Goal: Task Accomplishment & Management: Use online tool/utility

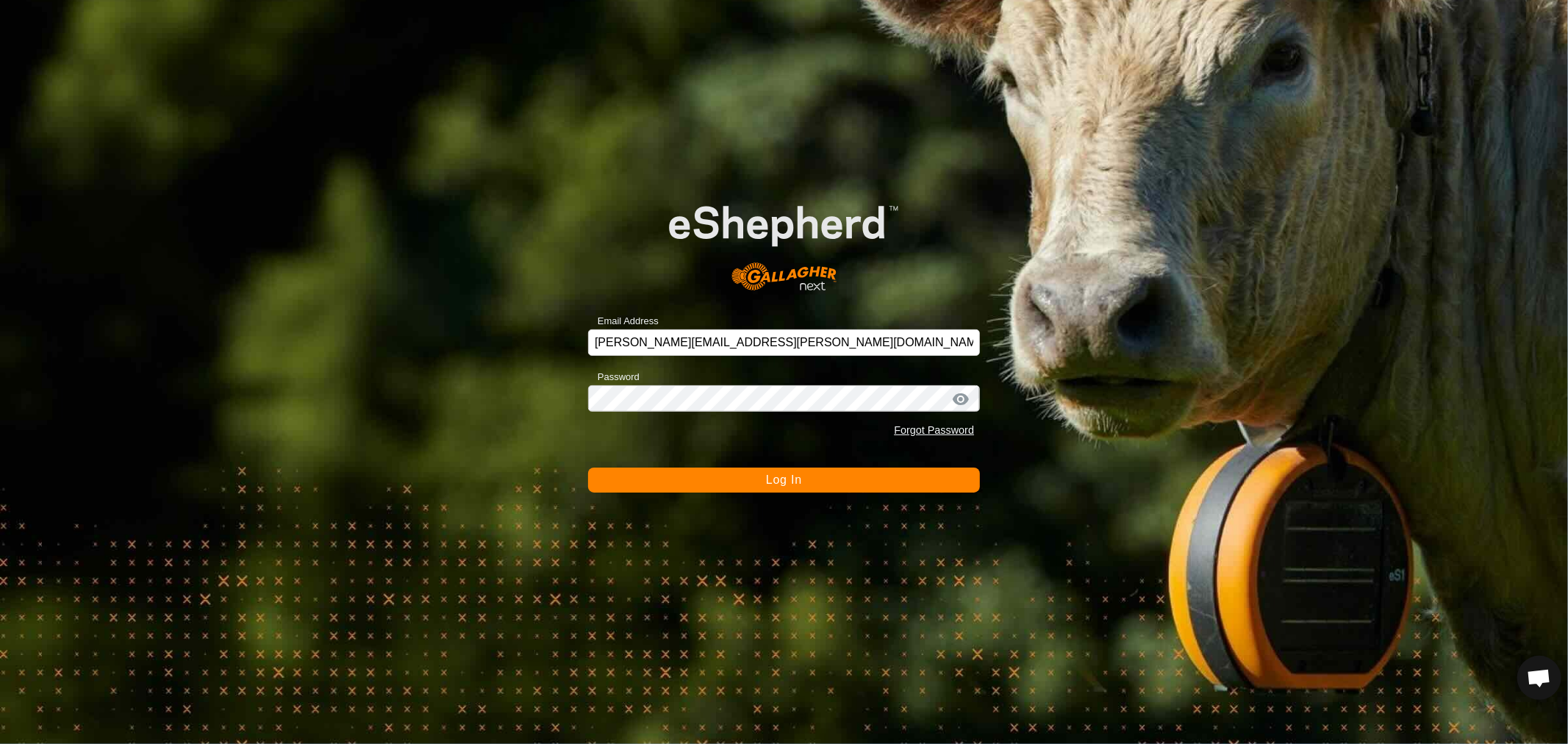
click at [648, 482] on button "Log In" at bounding box center [783, 479] width 392 height 25
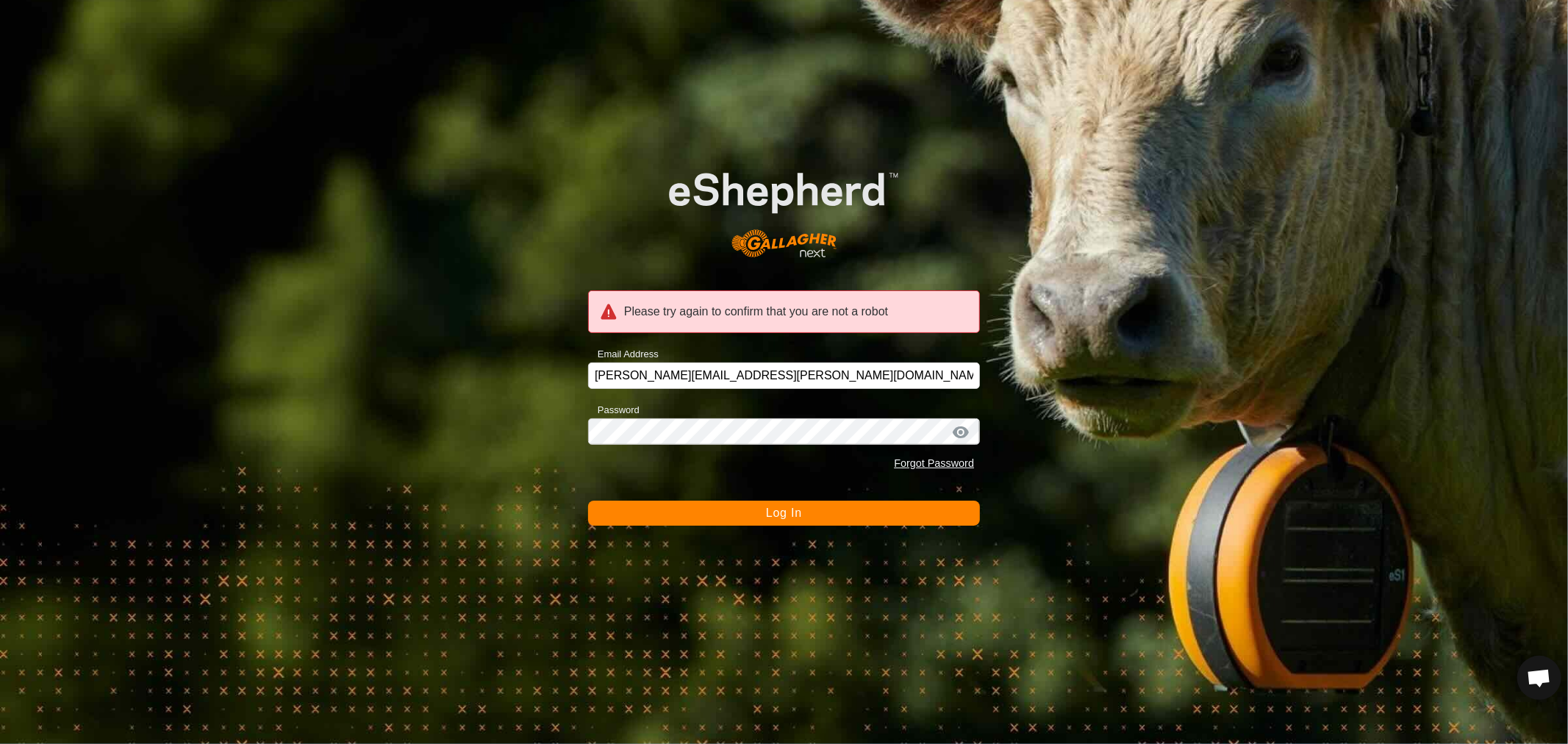
click at [667, 515] on button "Log In" at bounding box center [783, 513] width 392 height 25
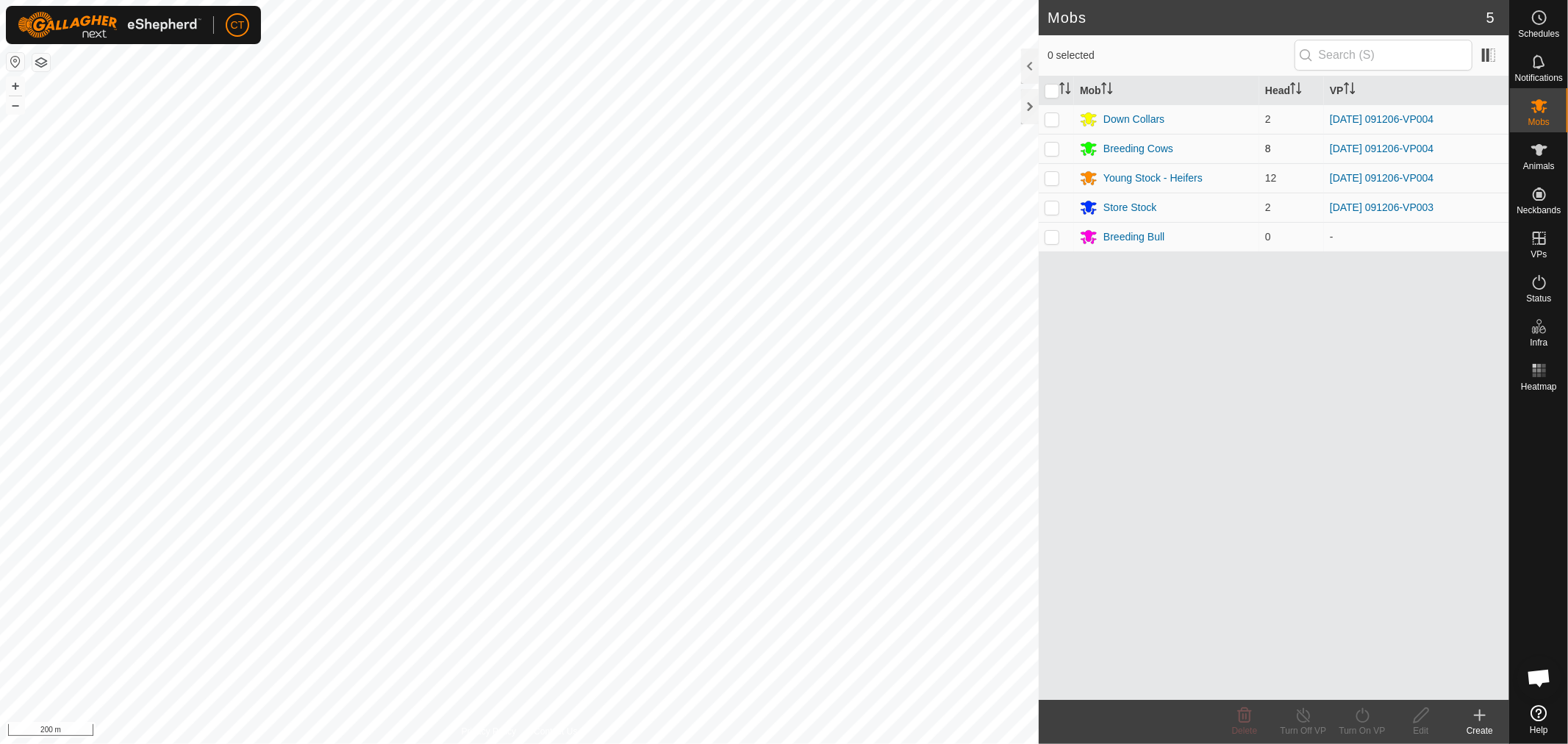
click at [1048, 149] on p-checkbox at bounding box center [1052, 148] width 15 height 12
checkbox input "true"
click at [1051, 174] on p-checkbox at bounding box center [1052, 178] width 15 height 12
checkbox input "true"
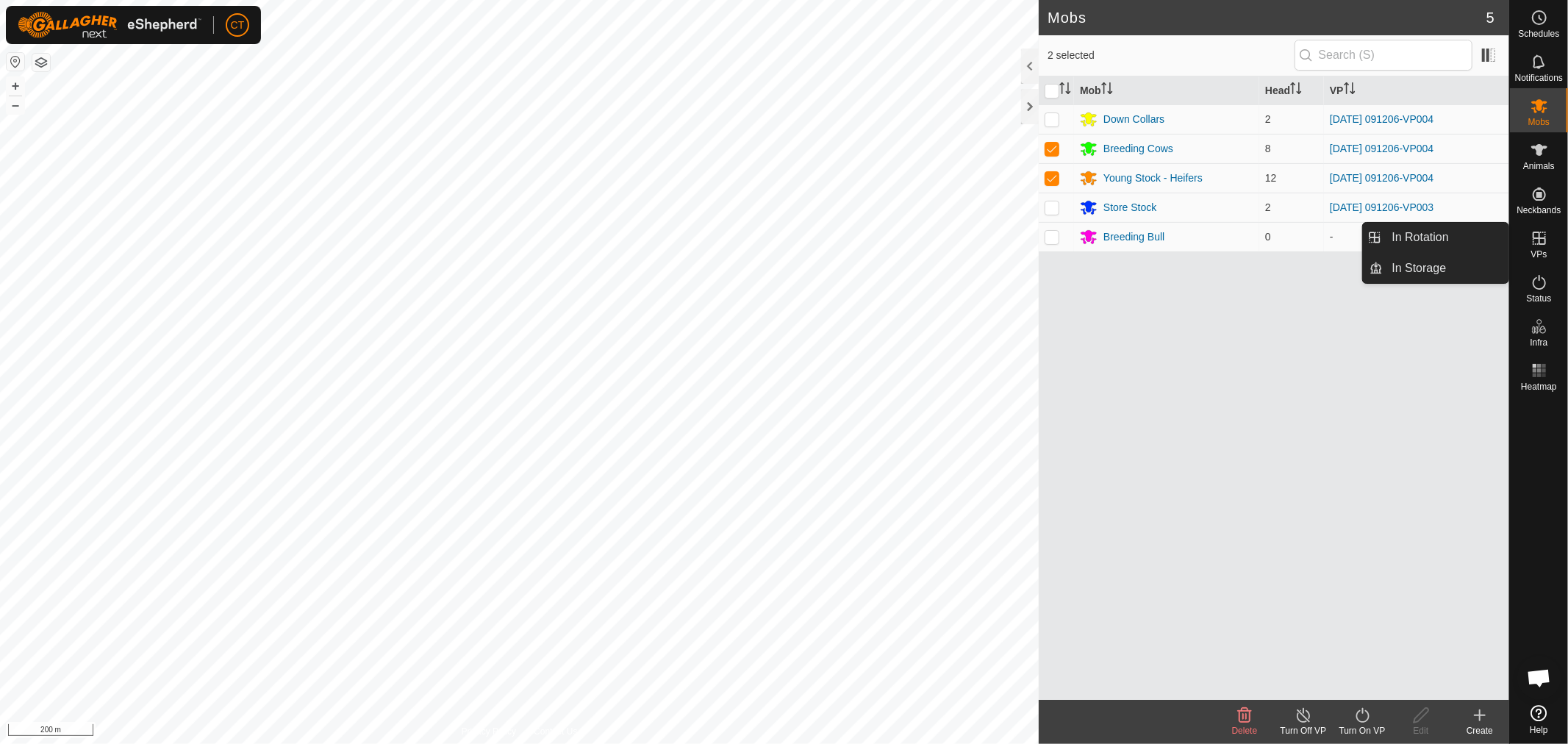
click at [1537, 241] on icon at bounding box center [1540, 238] width 18 height 18
click at [1362, 723] on icon at bounding box center [1363, 715] width 18 height 18
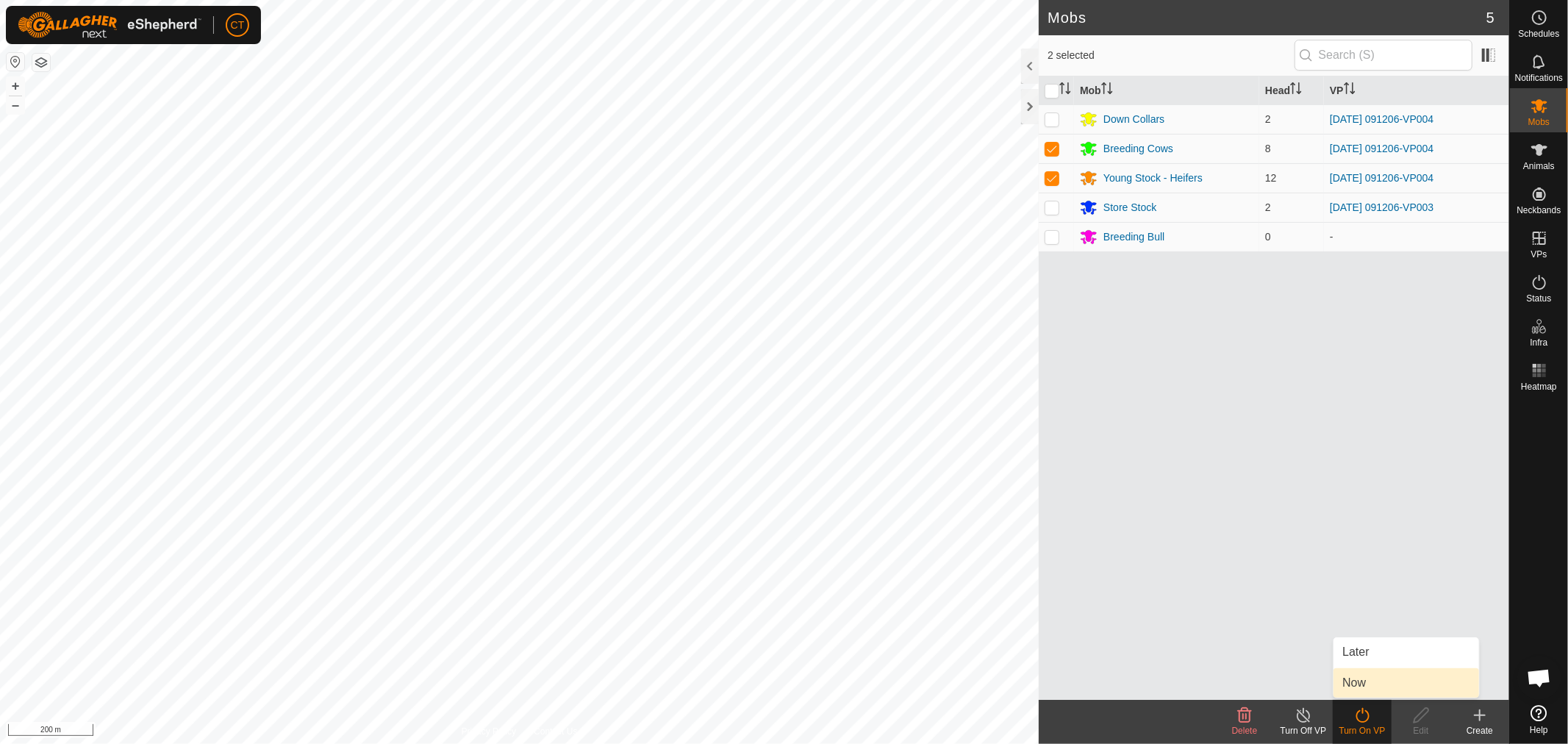
click at [1369, 677] on link "Now" at bounding box center [1407, 683] width 145 height 30
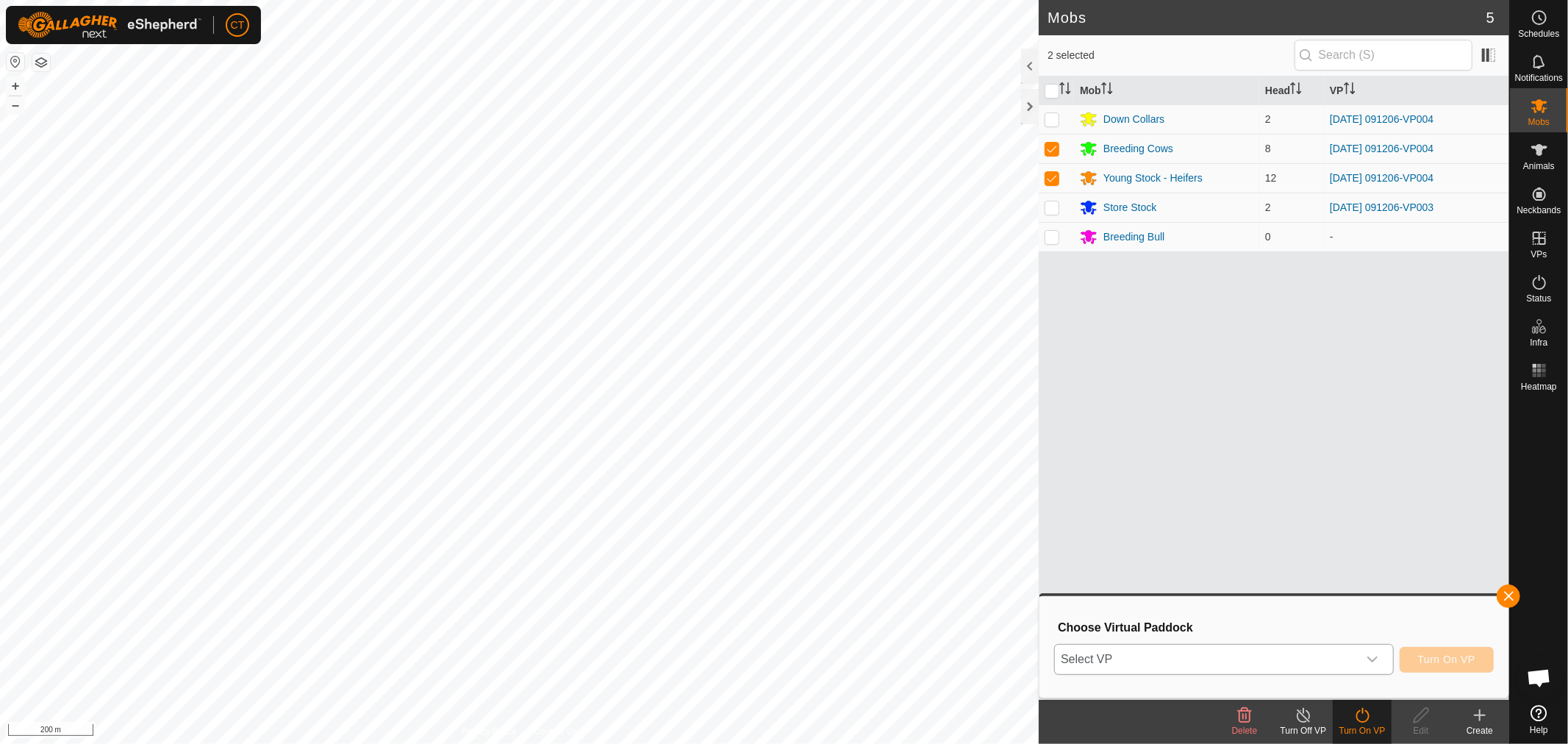
click at [1204, 661] on span "Select VP" at bounding box center [1206, 659] width 303 height 30
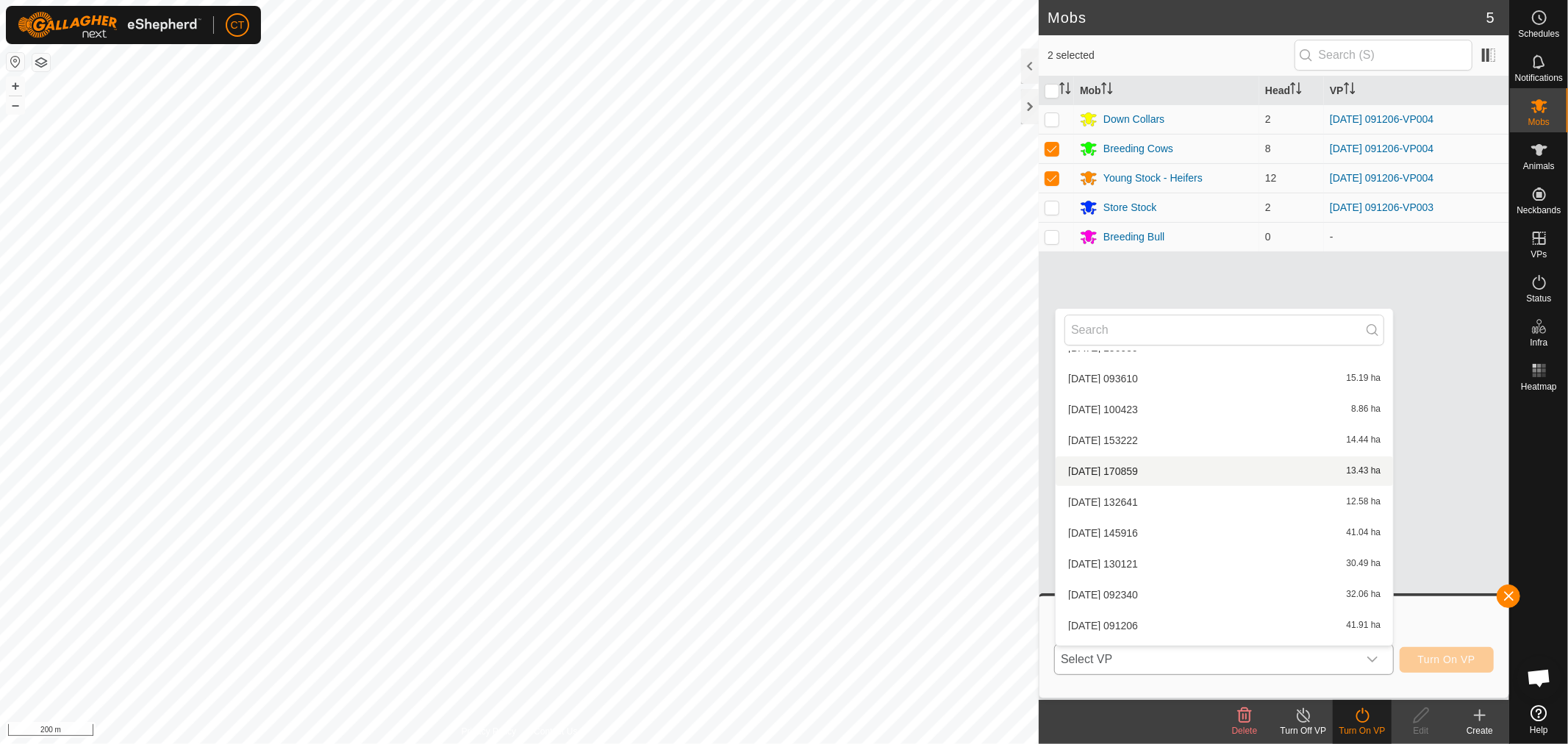
scroll to position [1188, 0]
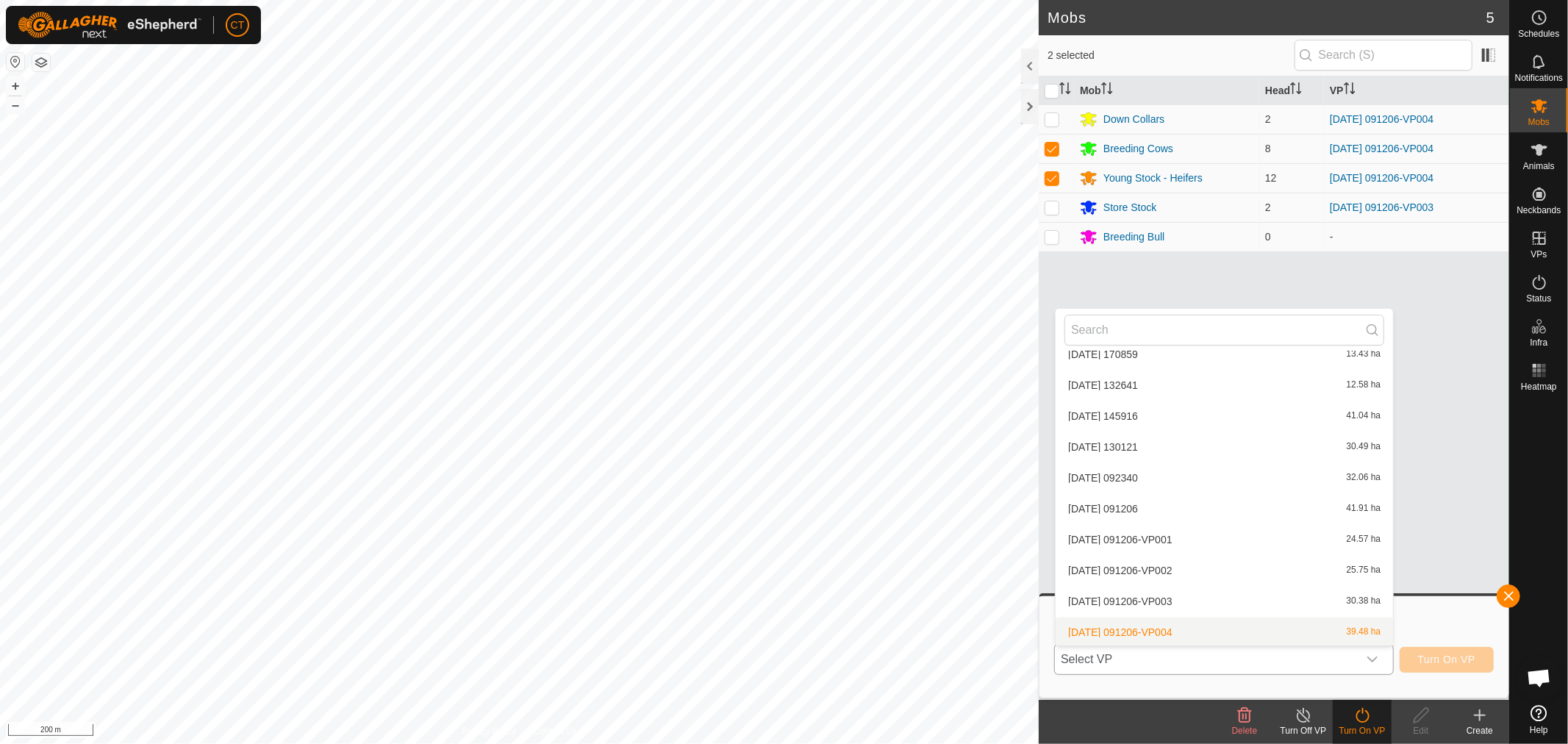
click at [1195, 632] on li "[DATE] 091206-VP004 39.48 ha" at bounding box center [1224, 632] width 338 height 30
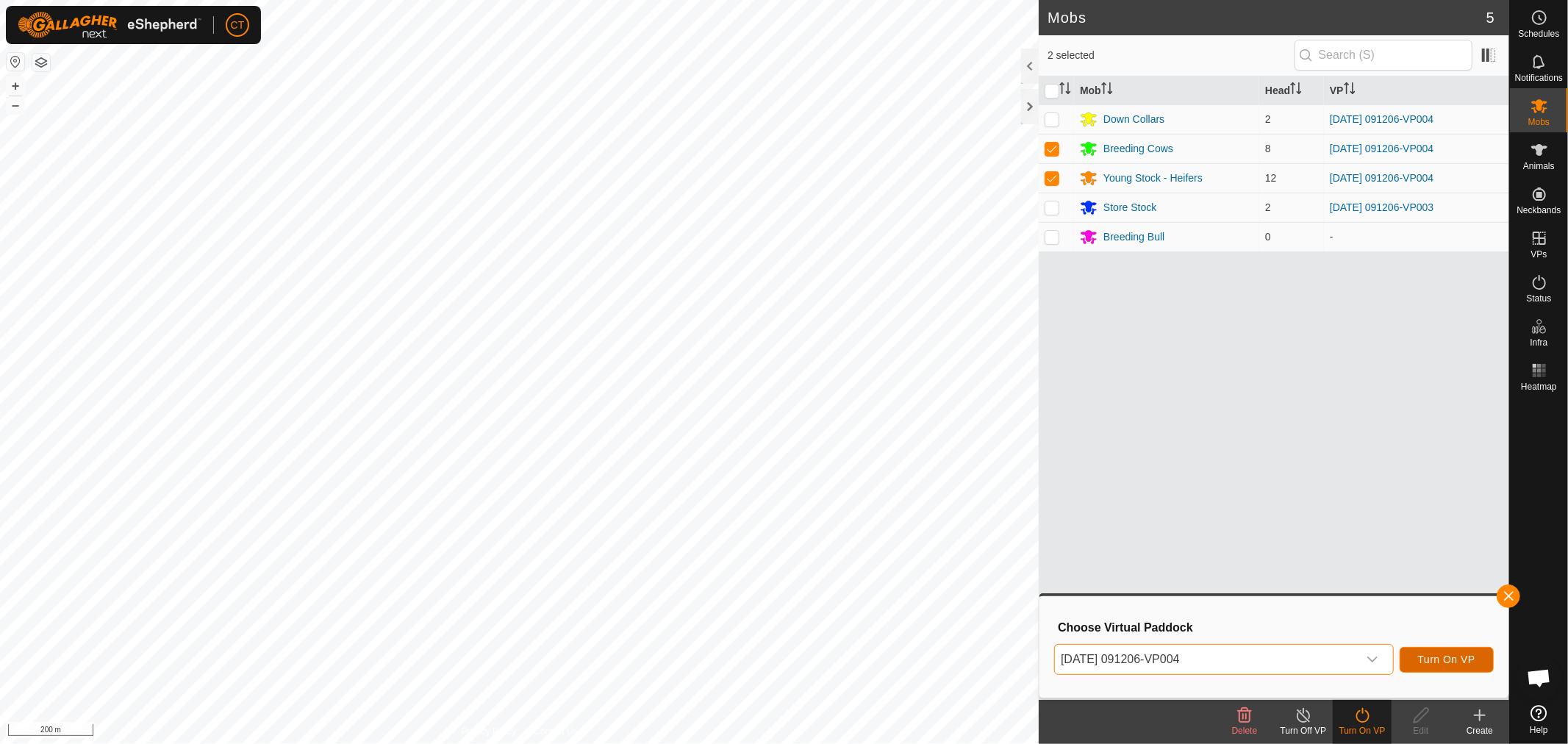
click at [1431, 659] on span "Turn On VP" at bounding box center [1447, 659] width 58 height 12
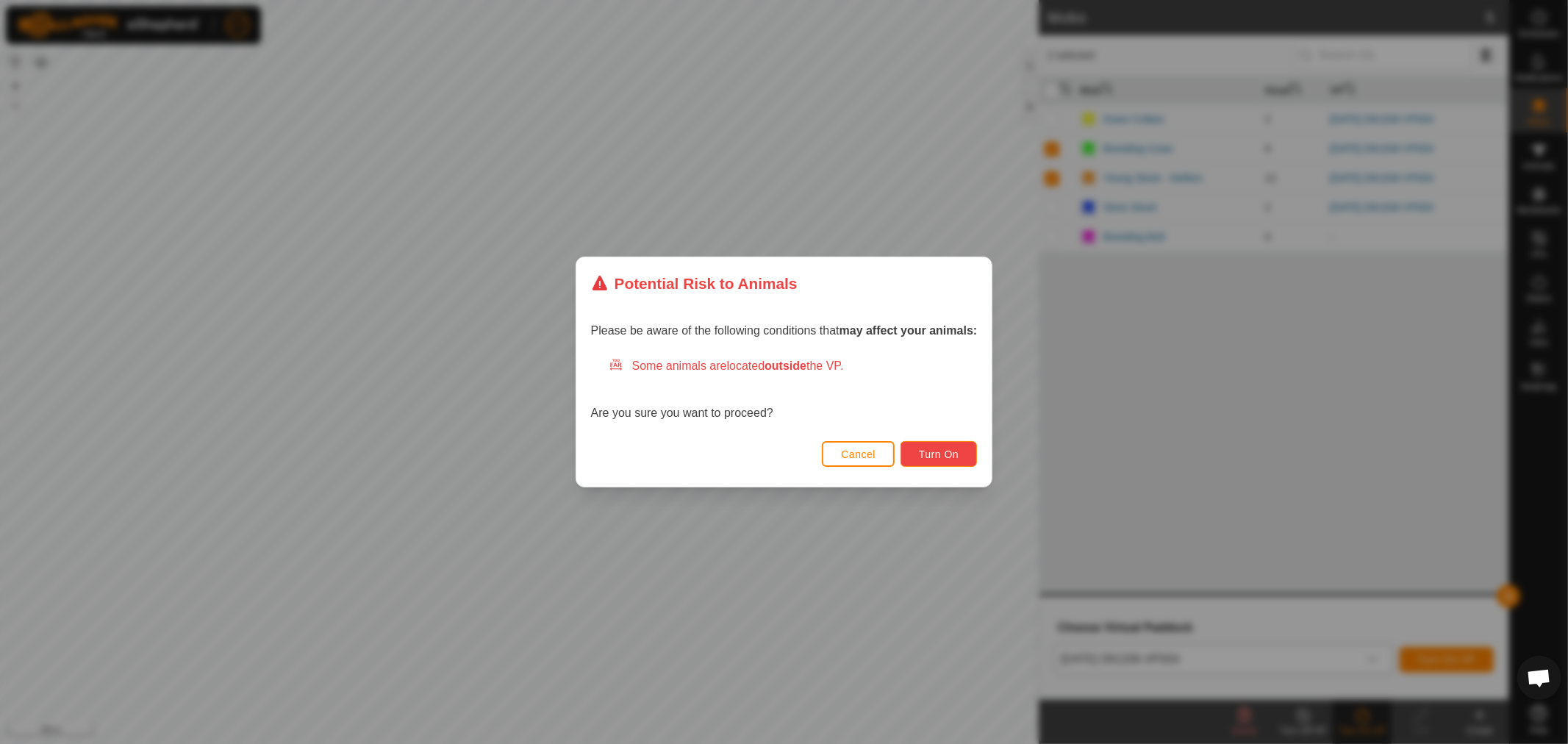
click at [936, 453] on span "Turn On" at bounding box center [939, 454] width 40 height 12
